Goal: Task Accomplishment & Management: Manage account settings

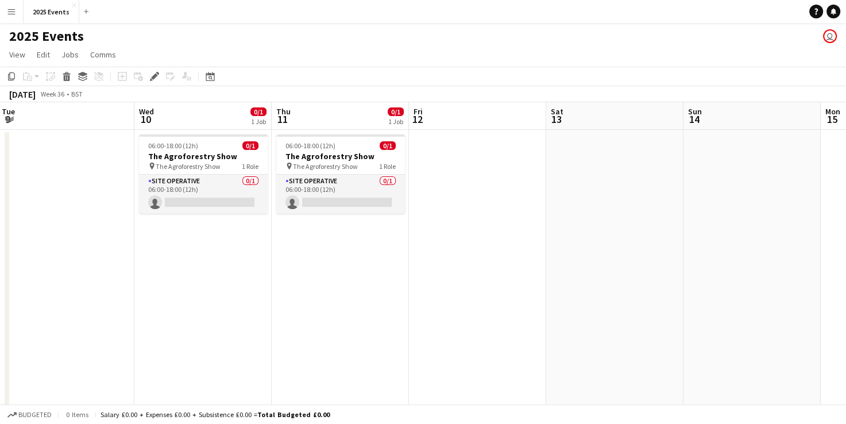
scroll to position [0, 415]
click at [216, 201] on app-card-role "Site Operative 0/1 06:00-18:00 (12h) single-neutral-actions" at bounding box center [202, 194] width 129 height 39
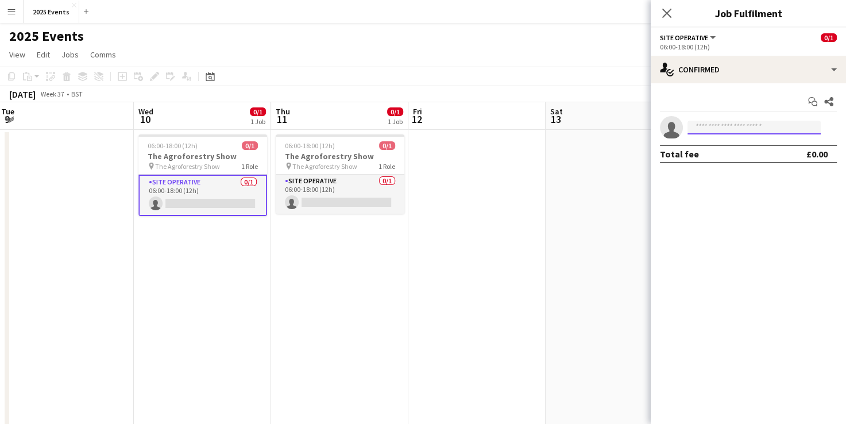
click at [701, 127] on input at bounding box center [753, 128] width 133 height 14
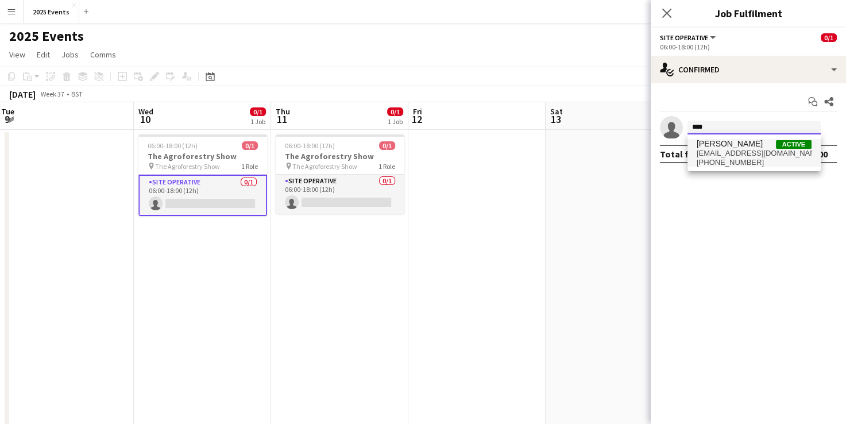
type input "****"
click at [722, 151] on span "[EMAIL_ADDRESS][DOMAIN_NAME]" at bounding box center [753, 153] width 115 height 9
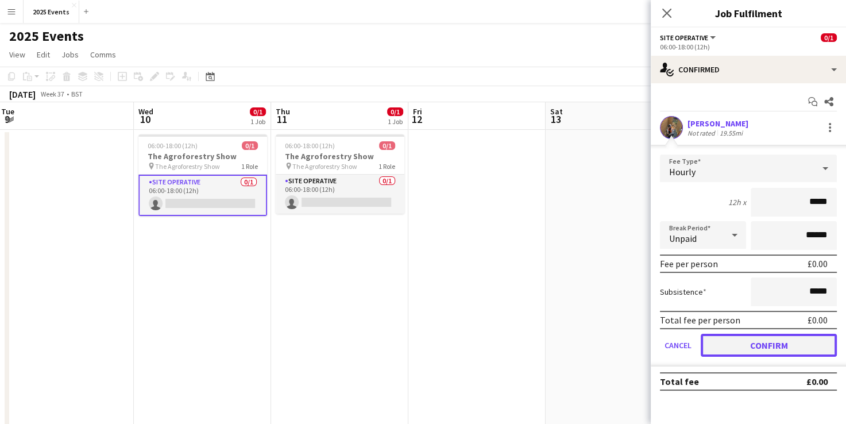
click at [774, 343] on button "Confirm" at bounding box center [768, 345] width 136 height 23
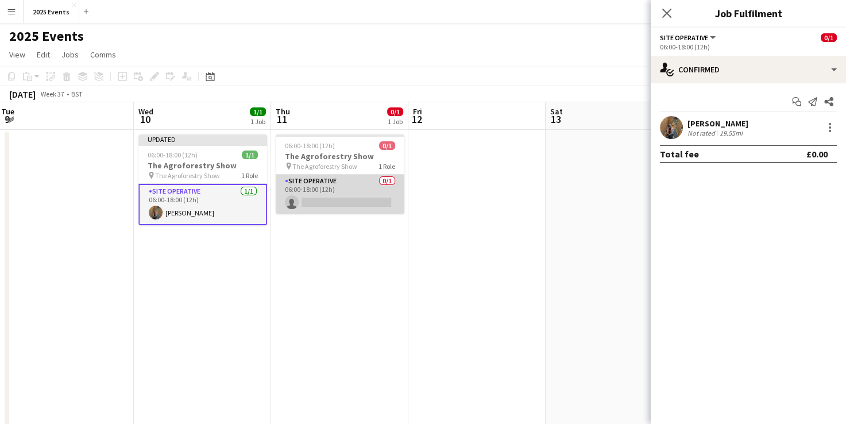
click at [320, 199] on app-card-role "Site Operative 0/1 06:00-18:00 (12h) single-neutral-actions" at bounding box center [340, 194] width 129 height 39
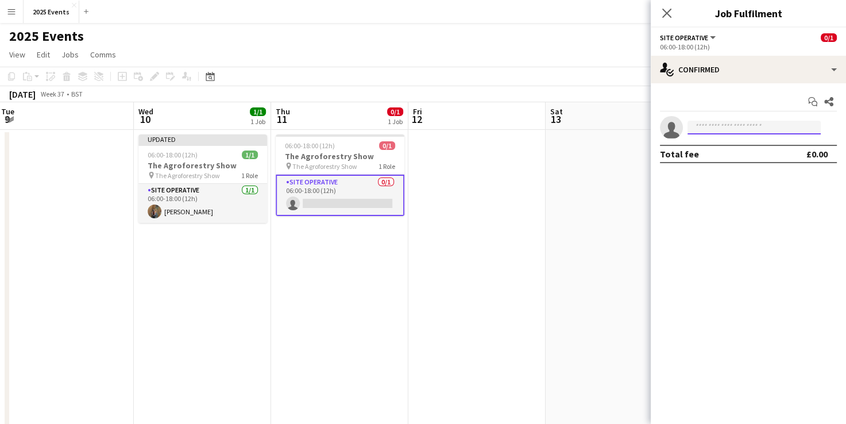
click at [715, 127] on input at bounding box center [753, 128] width 133 height 14
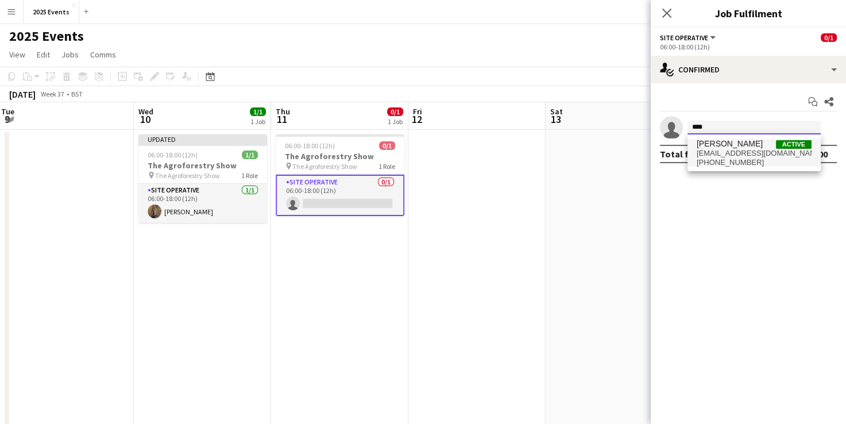
type input "****"
click at [732, 156] on span "[EMAIL_ADDRESS][DOMAIN_NAME]" at bounding box center [753, 153] width 115 height 9
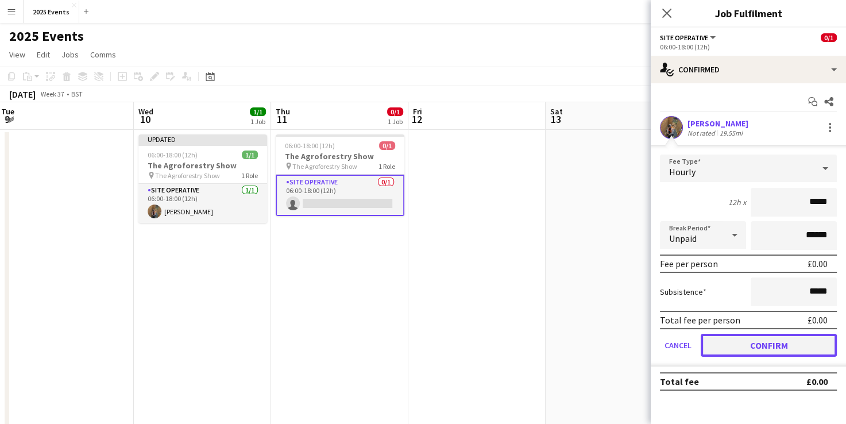
click at [759, 339] on button "Confirm" at bounding box center [768, 345] width 136 height 23
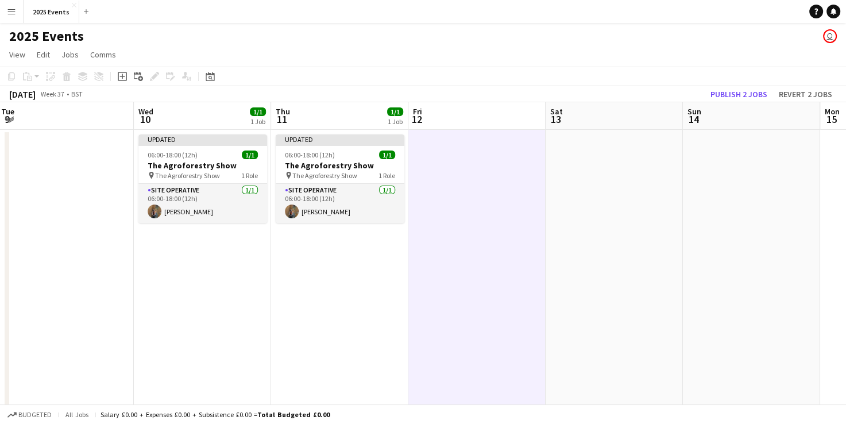
scroll to position [0, 416]
click at [745, 90] on button "Publish 2 jobs" at bounding box center [739, 94] width 66 height 15
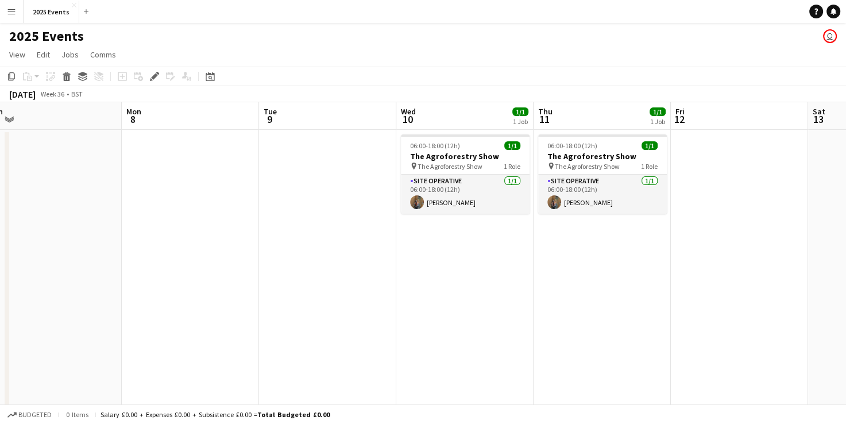
scroll to position [0, 295]
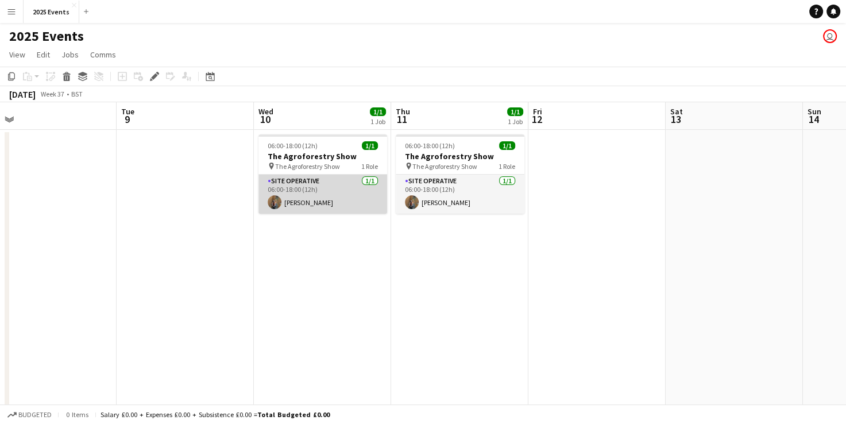
click at [316, 181] on app-card-role "Site Operative 1/1 06:00-18:00 (12h) Shak Siad" at bounding box center [322, 194] width 129 height 39
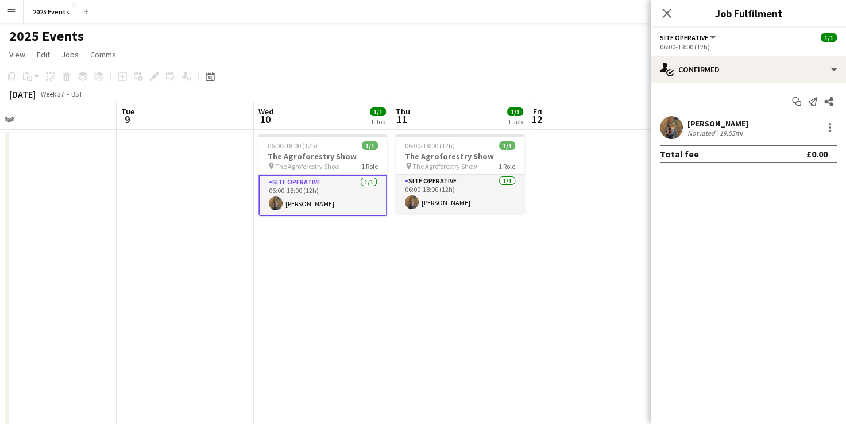
click at [682, 123] on div at bounding box center [671, 127] width 23 height 23
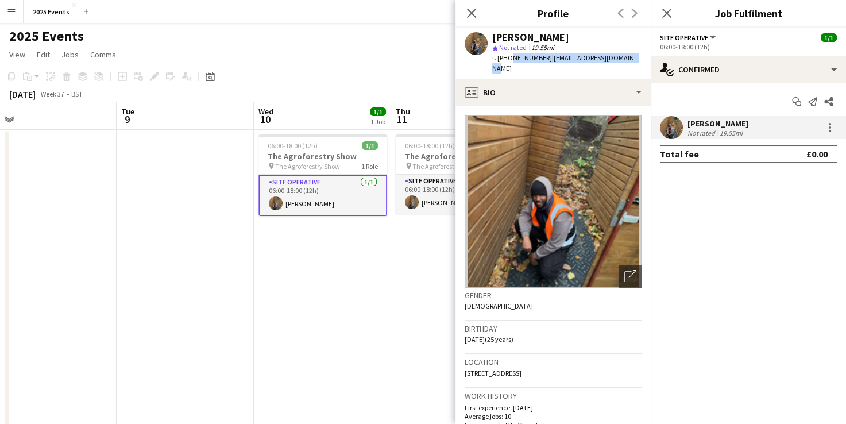
drag, startPoint x: 631, startPoint y: 59, endPoint x: 507, endPoint y: 57, distance: 124.6
click at [507, 57] on div "Shak Siad star Not rated 19.55mi t. +447309445550 | abdishakursiad@gmail.com" at bounding box center [552, 53] width 195 height 51
copy div "7309445550 | abdishakursiad@gmail.com"
